Goal: Navigation & Orientation: Find specific page/section

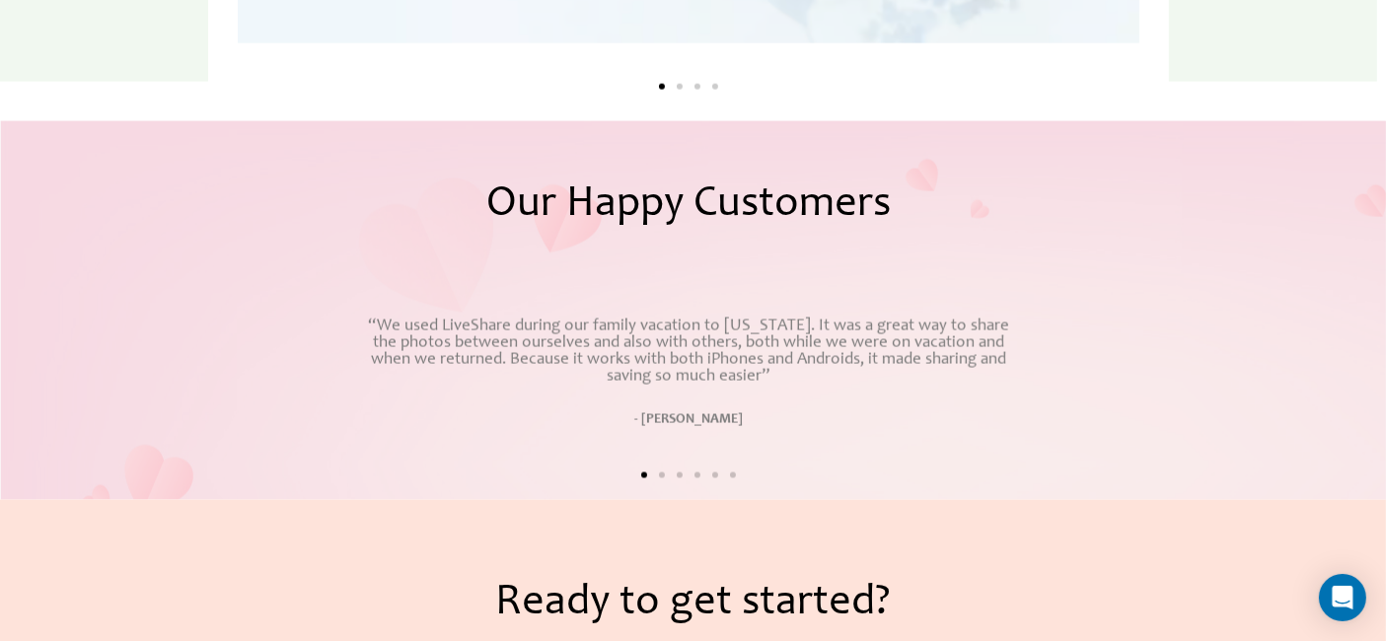
scroll to position [3453, 0]
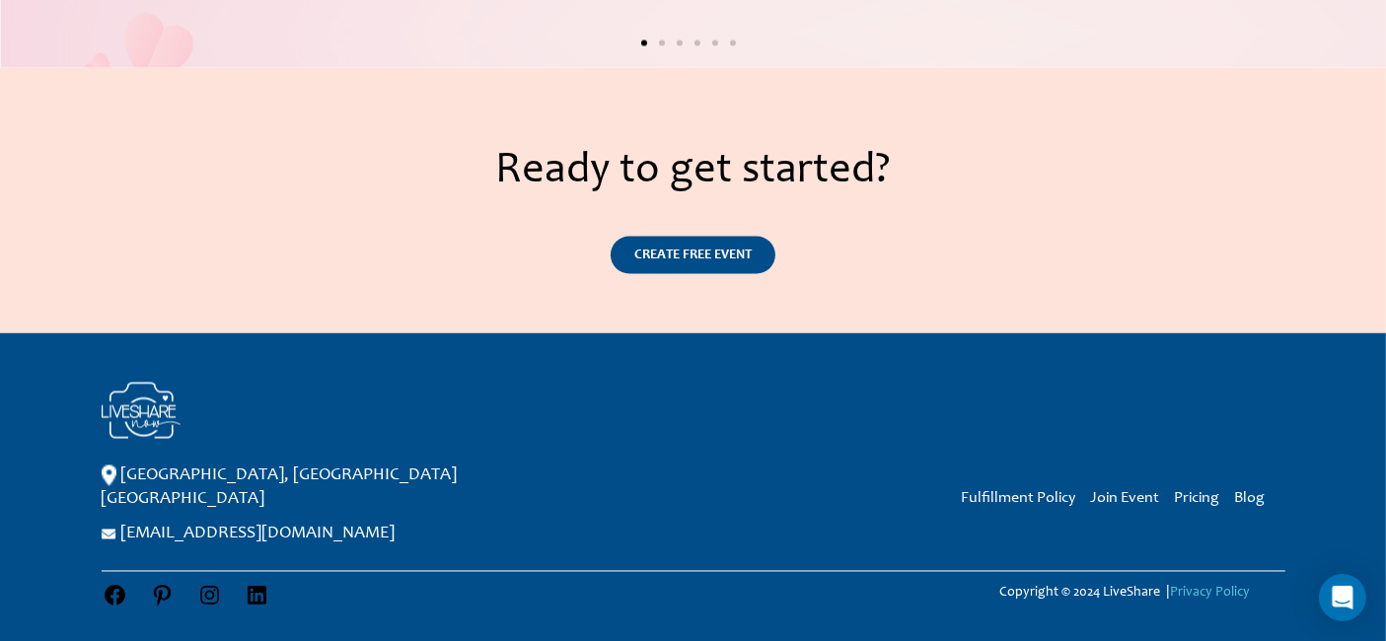
click at [1196, 587] on link "Privacy Policy" at bounding box center [1210, 594] width 80 height 14
